Goal: Communication & Community: Answer question/provide support

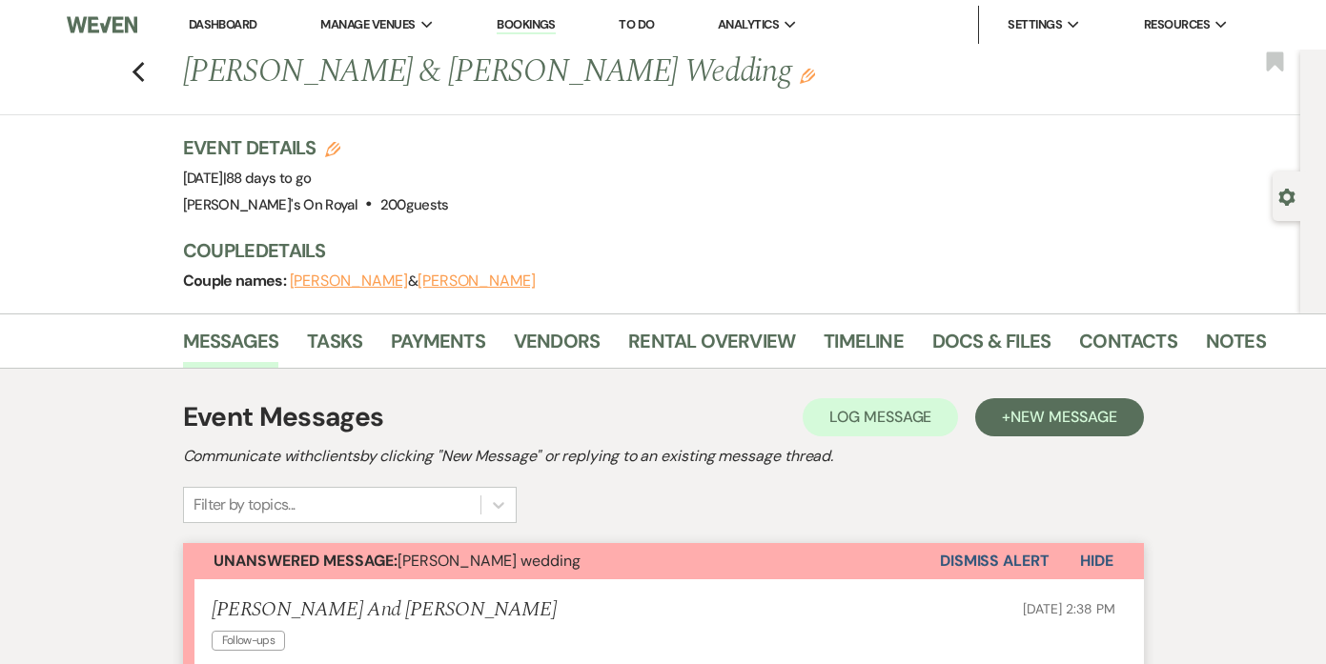
scroll to position [348, 0]
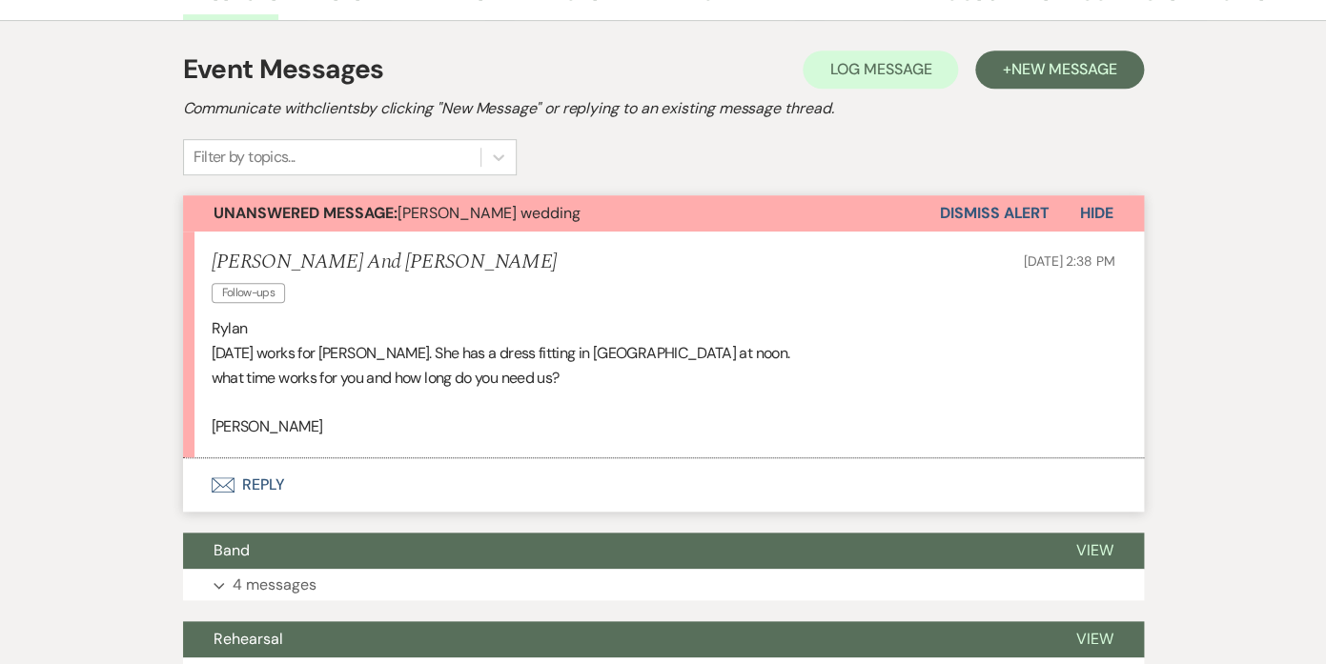
click at [266, 479] on button "Envelope Reply" at bounding box center [663, 485] width 961 height 53
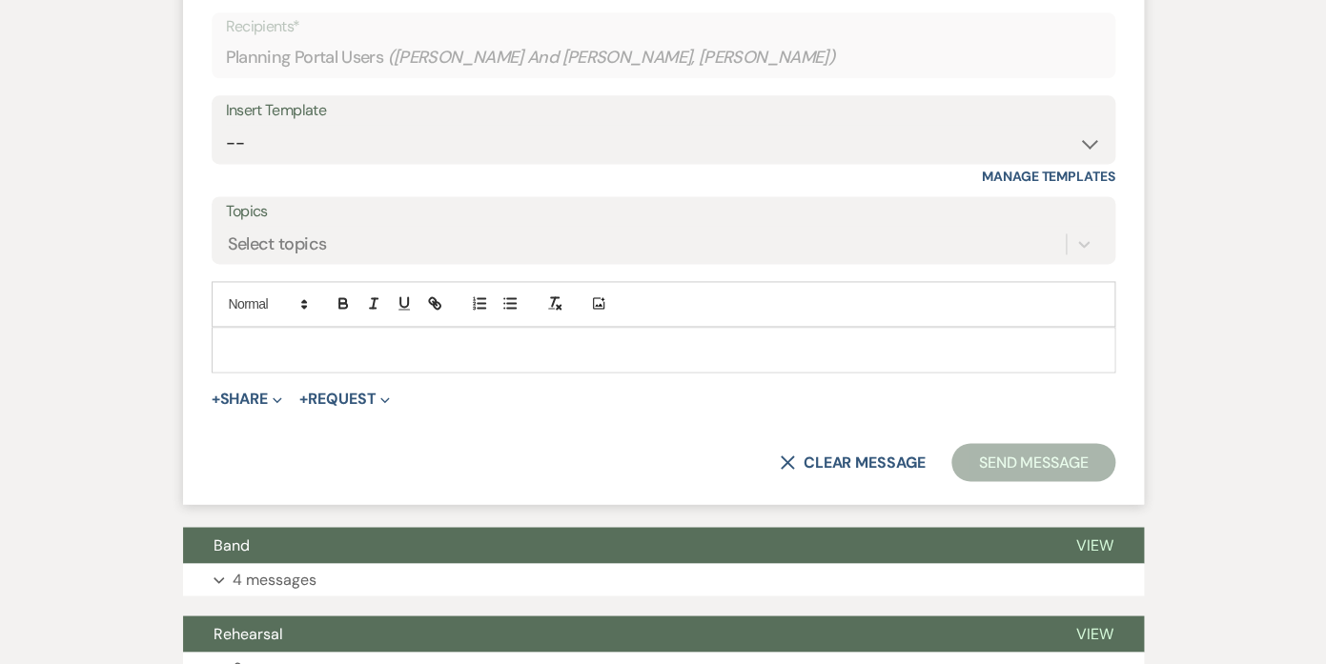
scroll to position [897, 0]
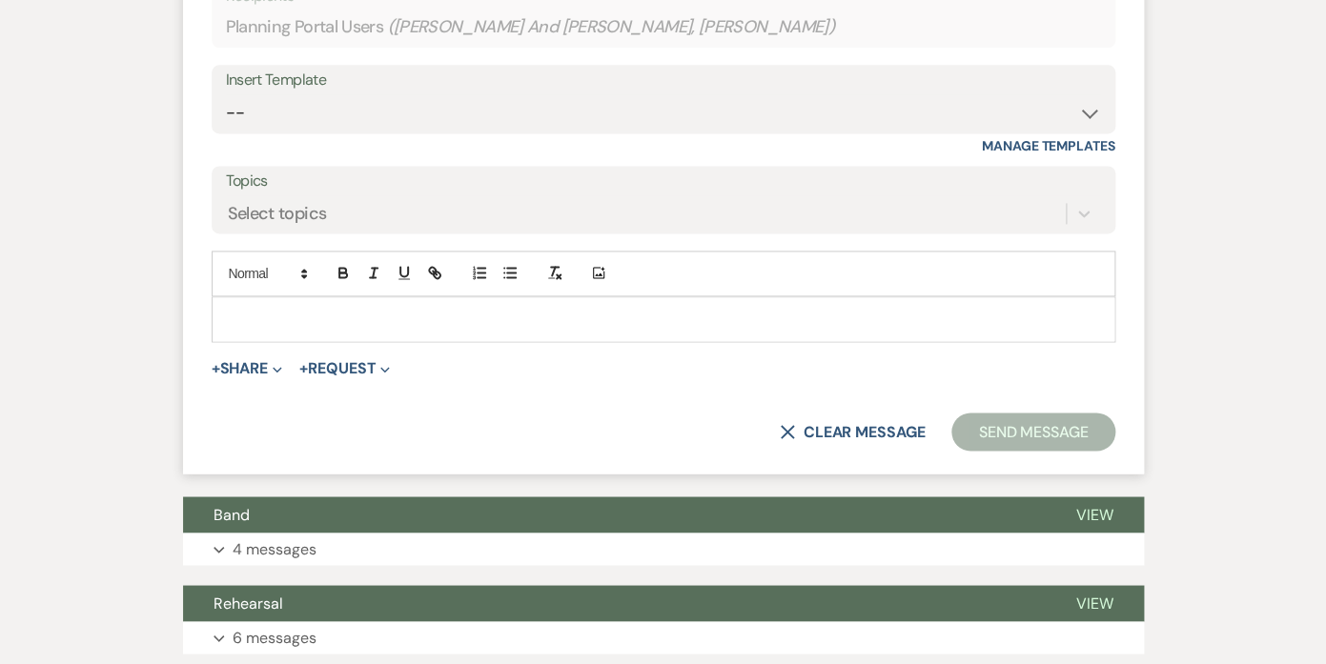
click at [348, 311] on p at bounding box center [663, 319] width 873 height 21
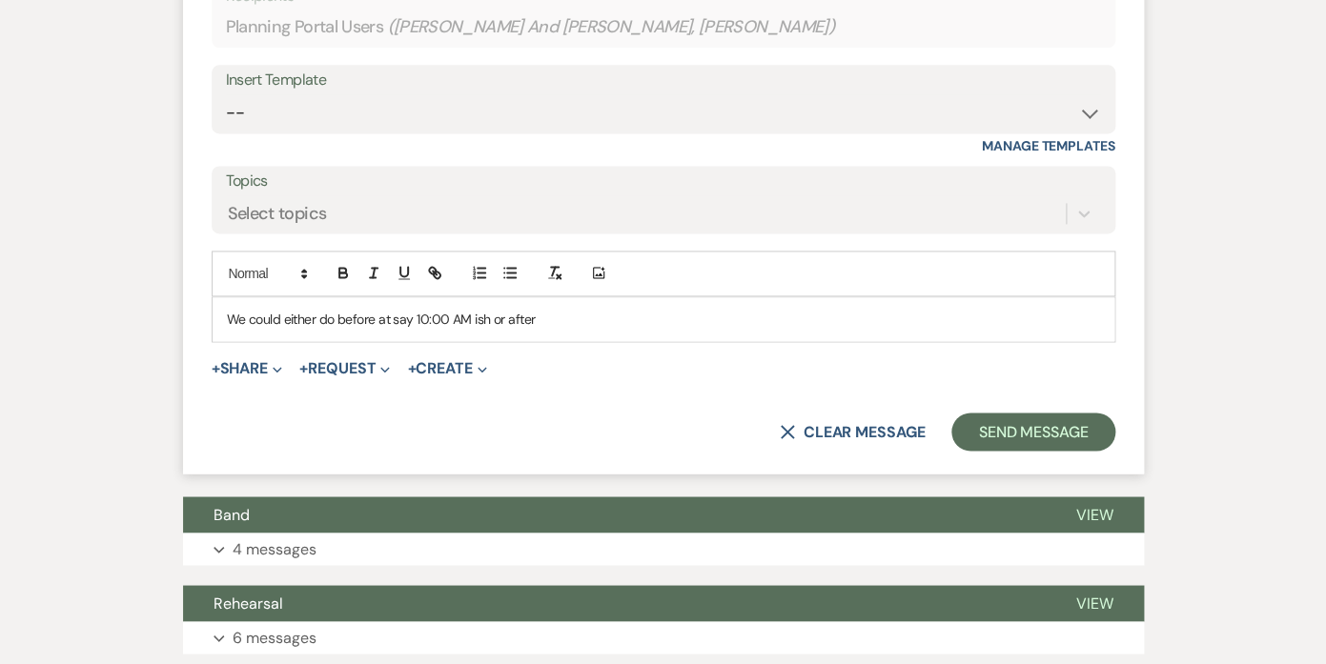
click at [437, 322] on p "We could either do before at say 10:00 AM ish or after" at bounding box center [663, 319] width 873 height 21
click at [487, 322] on p "We could either do before at say 10:30 AM ish or after" at bounding box center [663, 319] width 873 height 21
click at [529, 316] on p "We could either do before at say 10:30 AM or after" at bounding box center [663, 319] width 873 height 21
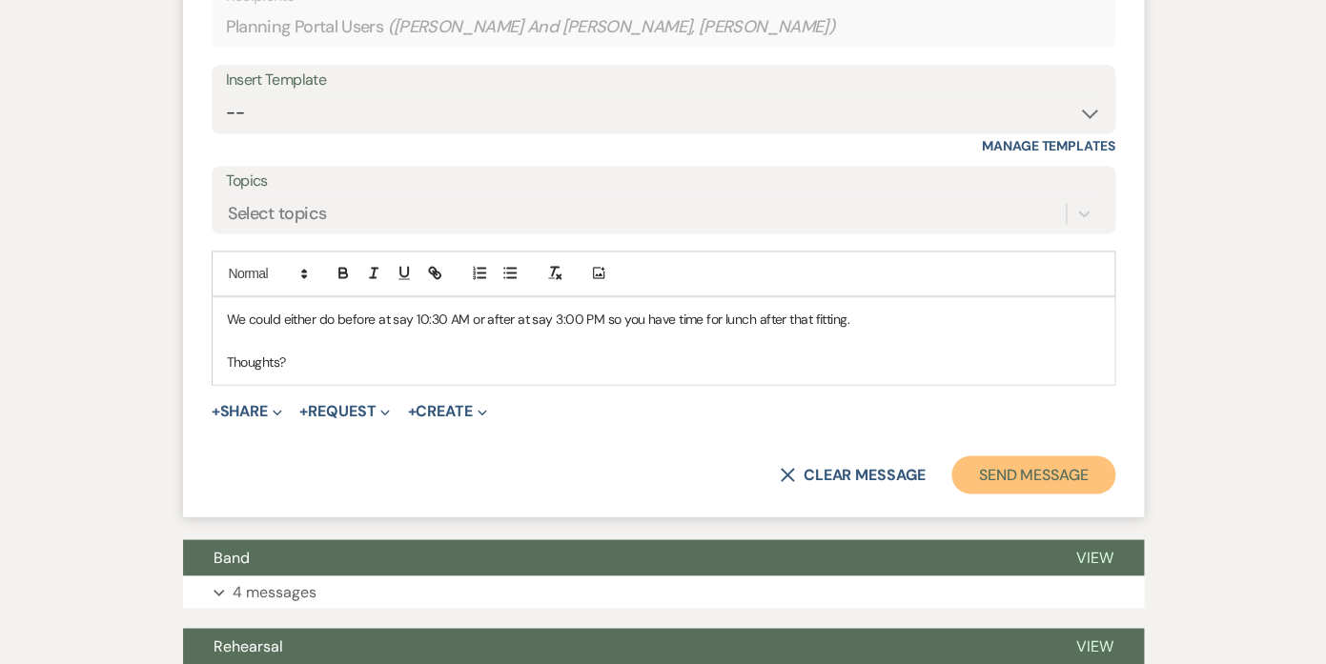
click at [1042, 476] on button "Send Message" at bounding box center [1032, 475] width 163 height 38
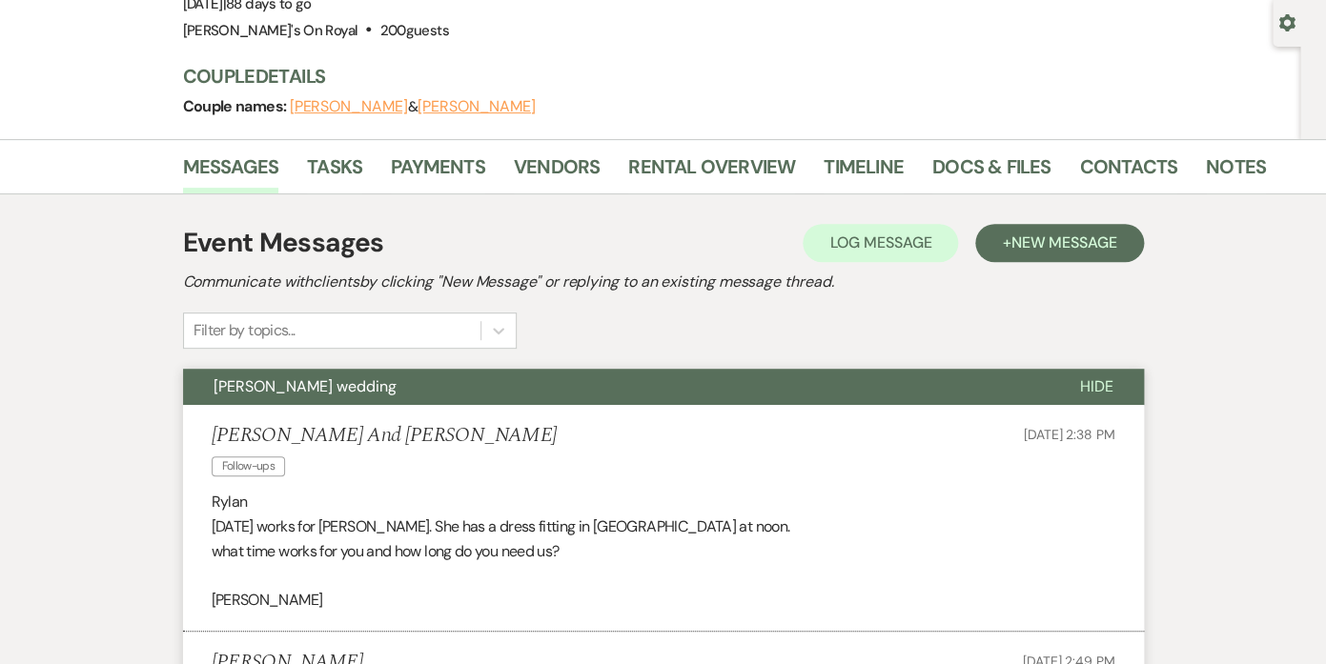
scroll to position [137, 0]
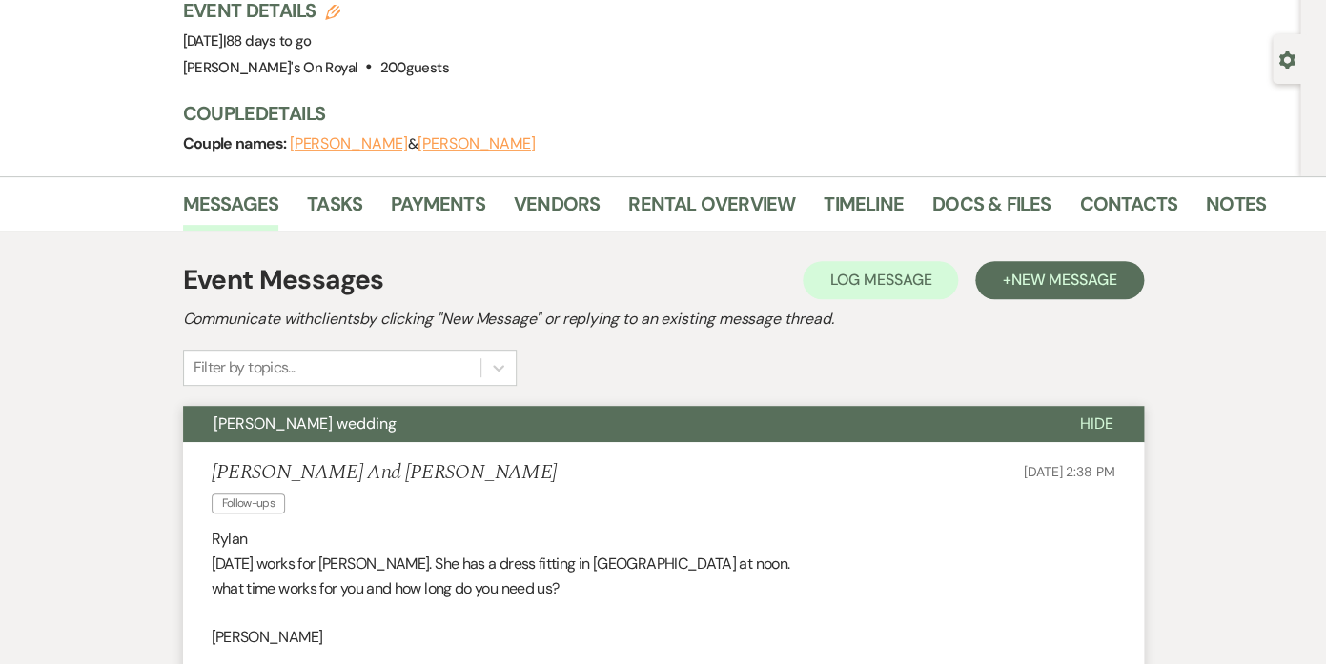
click at [1099, 419] on span "Hide" at bounding box center [1096, 424] width 33 height 20
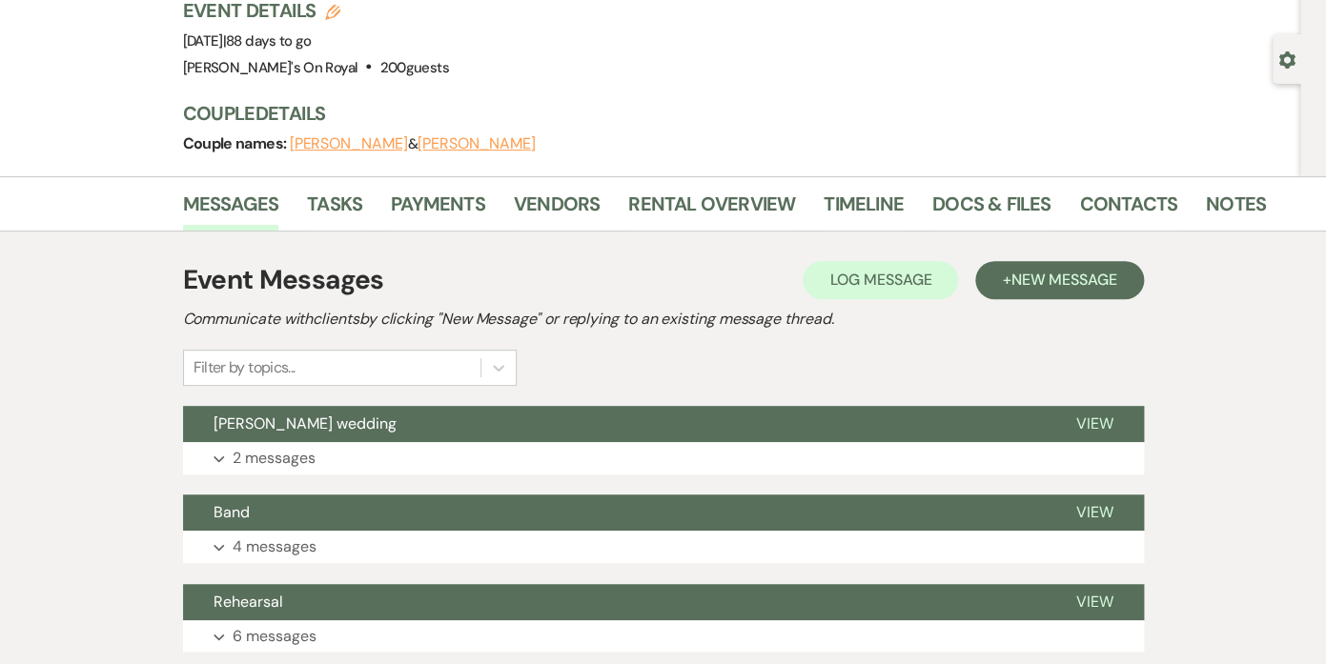
scroll to position [0, 0]
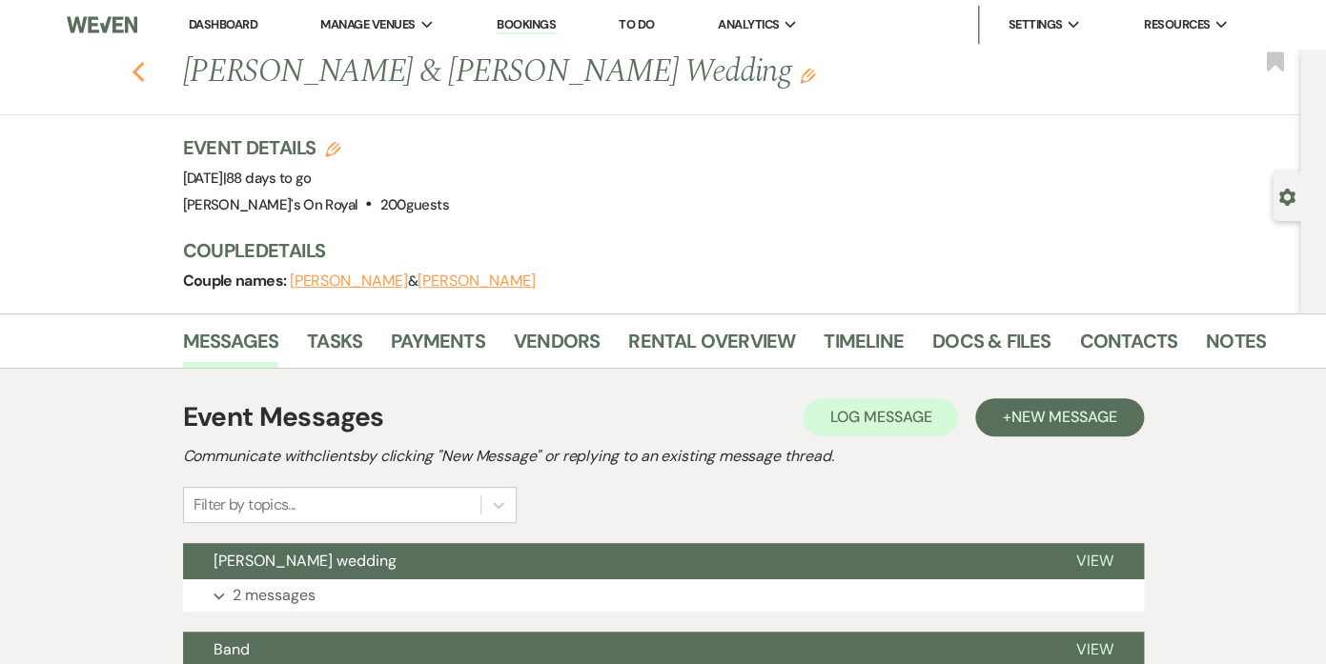
click at [140, 67] on use "button" at bounding box center [138, 72] width 12 height 21
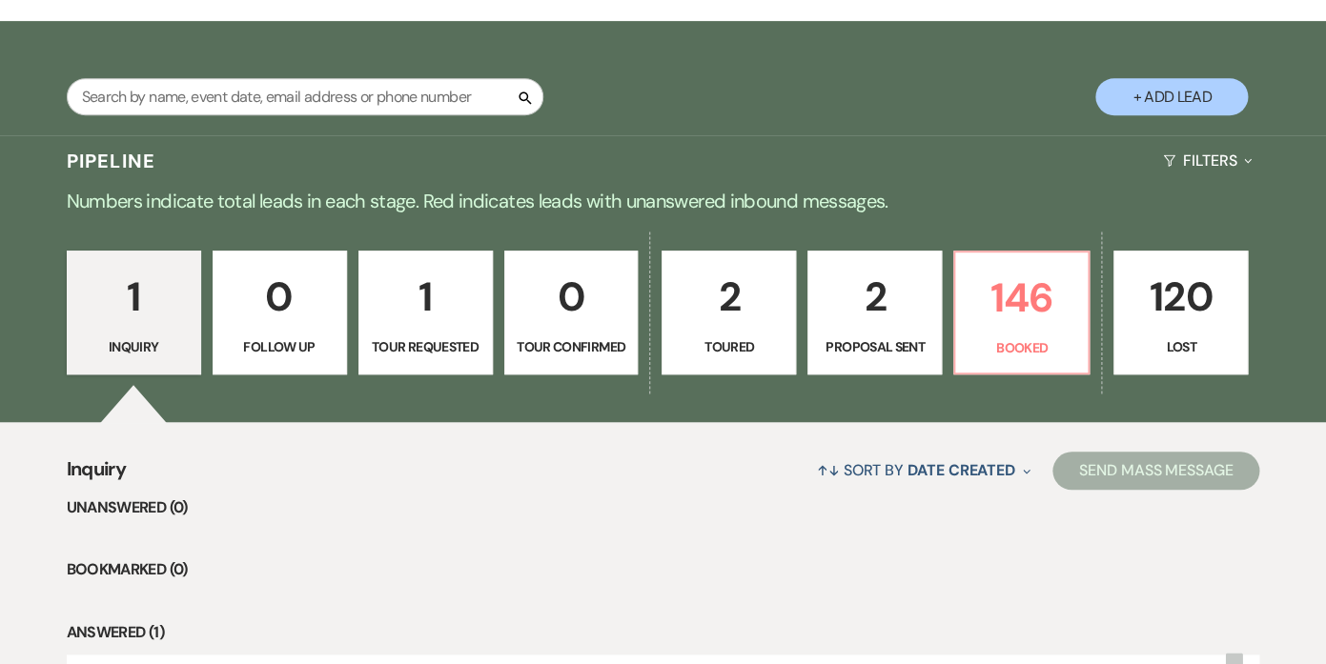
scroll to position [387, 0]
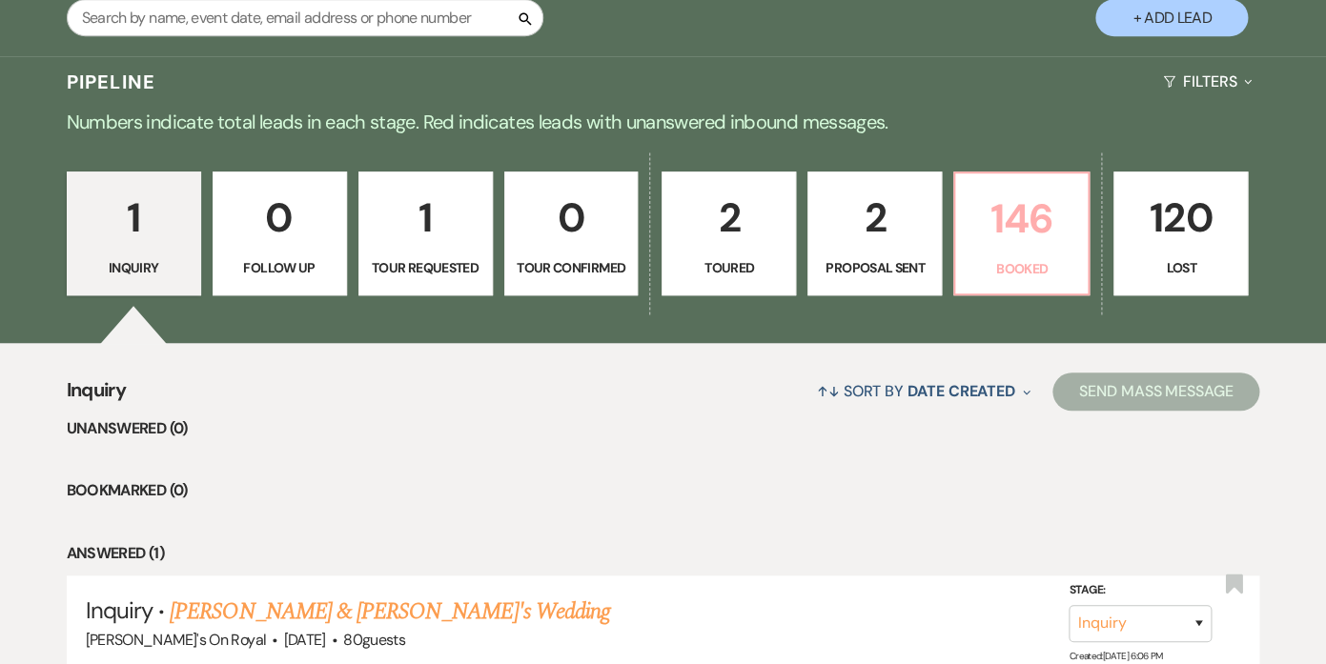
click at [1028, 216] on p "146" at bounding box center [1022, 219] width 110 height 64
